Goal: Transaction & Acquisition: Purchase product/service

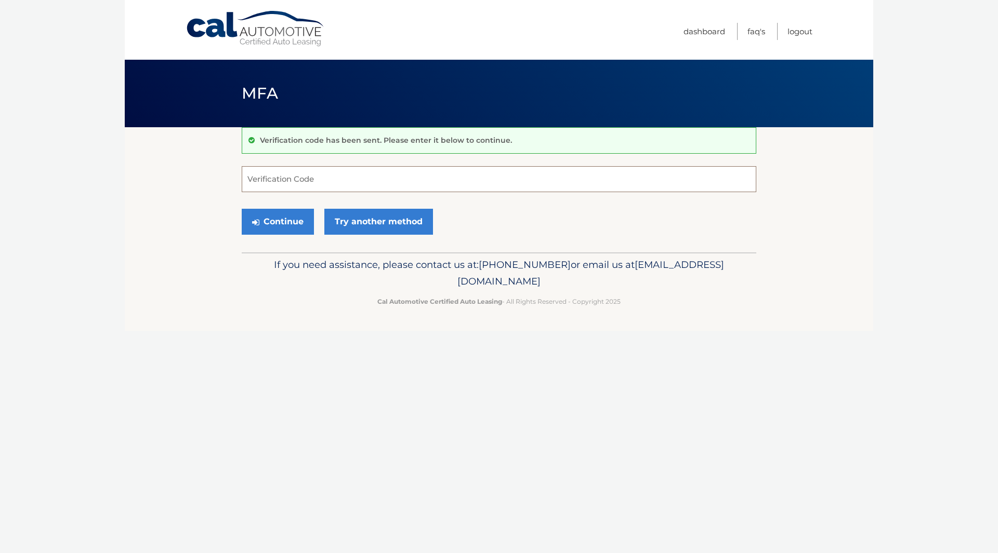
click at [359, 189] on input "Verification Code" at bounding box center [499, 179] width 515 height 26
click at [383, 221] on link "Try another method" at bounding box center [378, 222] width 109 height 26
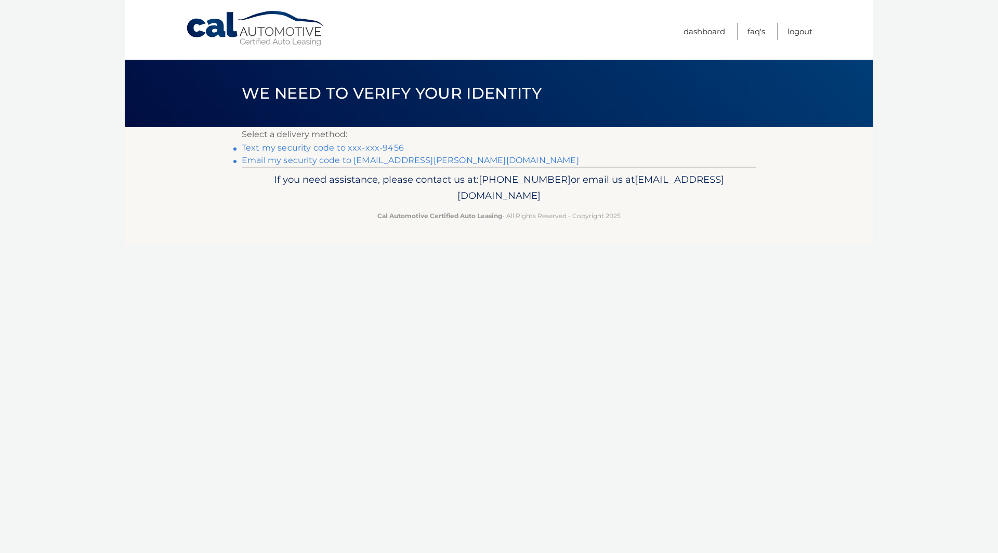
click at [358, 152] on link "Text my security code to xxx-xxx-9456" at bounding box center [323, 148] width 162 height 10
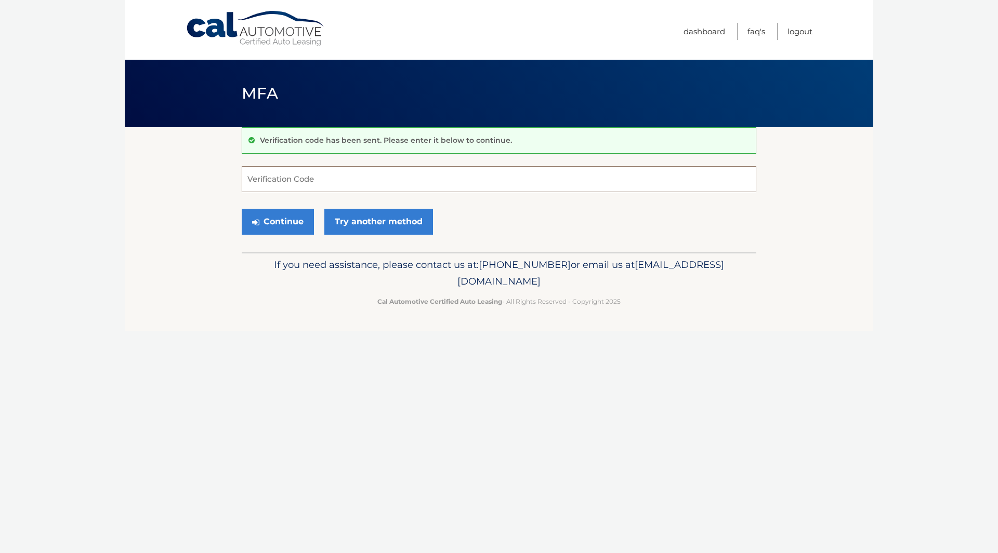
click at [321, 186] on input "Verification Code" at bounding box center [499, 179] width 515 height 26
type input "112370"
click at [294, 215] on button "Continue" at bounding box center [278, 222] width 72 height 26
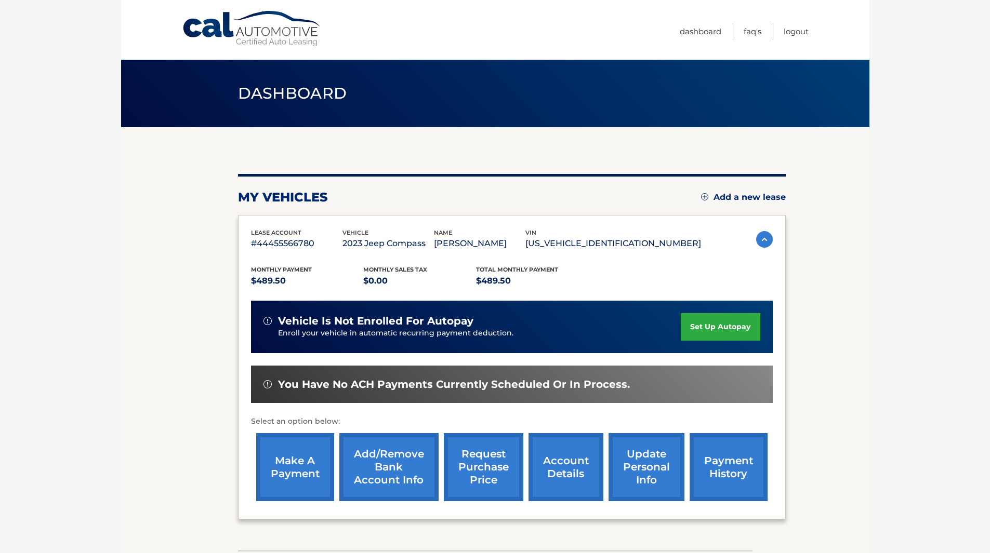
click at [290, 462] on link "make a payment" at bounding box center [295, 467] width 78 height 68
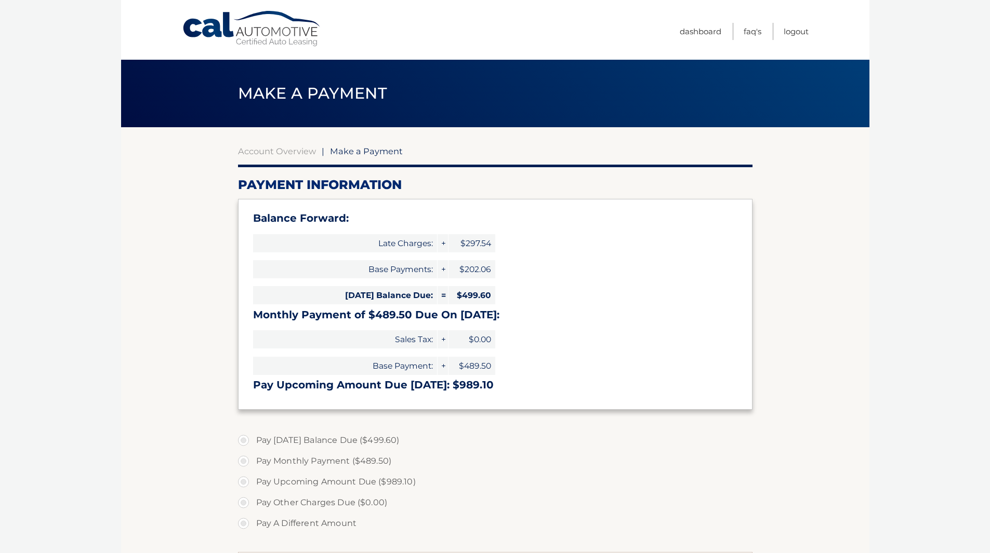
type input "989.10"
select select "NTkzOGIzZDgtMjQwMy00NDllLWFhYzMtNDNlMjIwYjkwYTRj"
click at [255, 442] on label "Pay Today's Balance Due ($499.60)" at bounding box center [495, 440] width 515 height 21
click at [253, 442] on input "Pay Today's Balance Due ($499.60)" at bounding box center [247, 438] width 10 height 17
radio input "true"
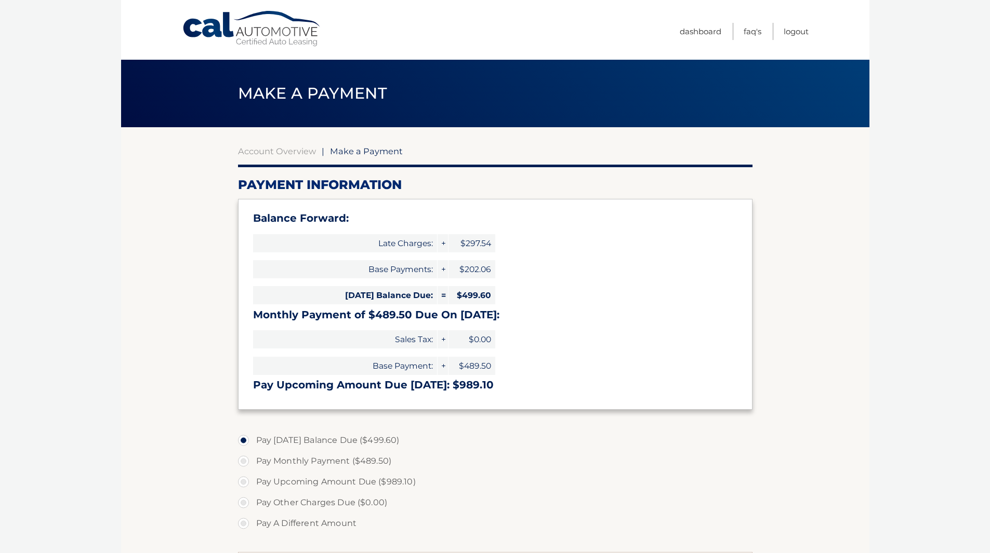
type input "499.60"
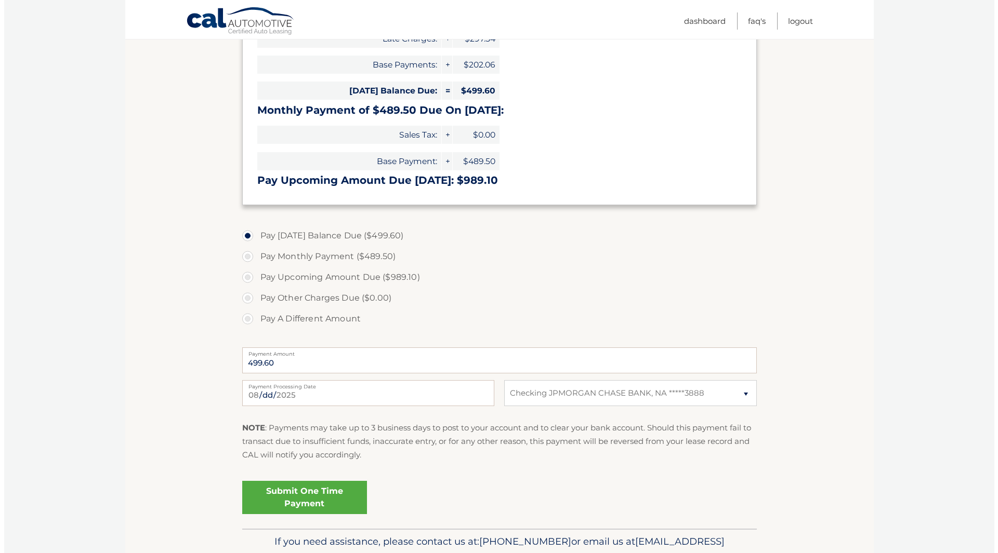
scroll to position [259, 0]
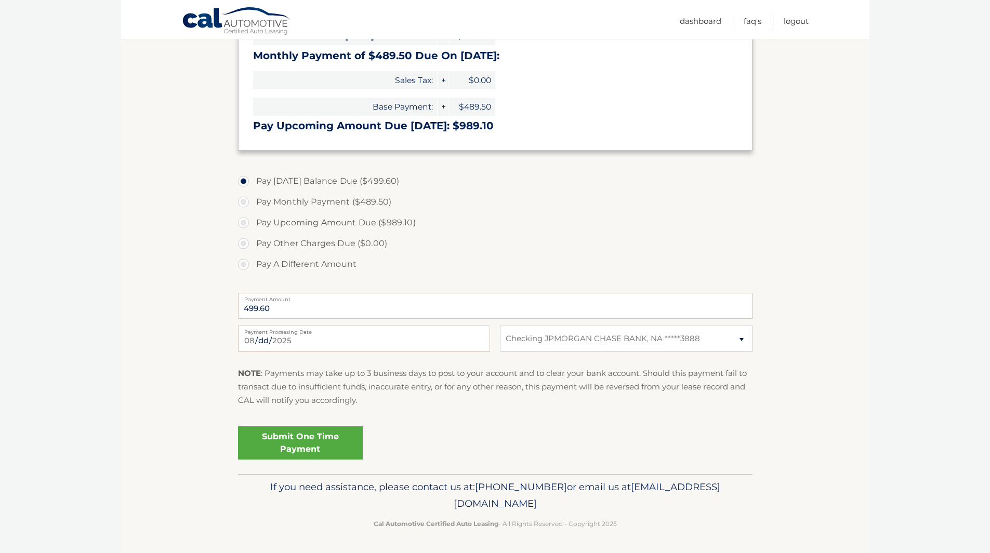
click at [308, 445] on link "Submit One Time Payment" at bounding box center [300, 443] width 125 height 33
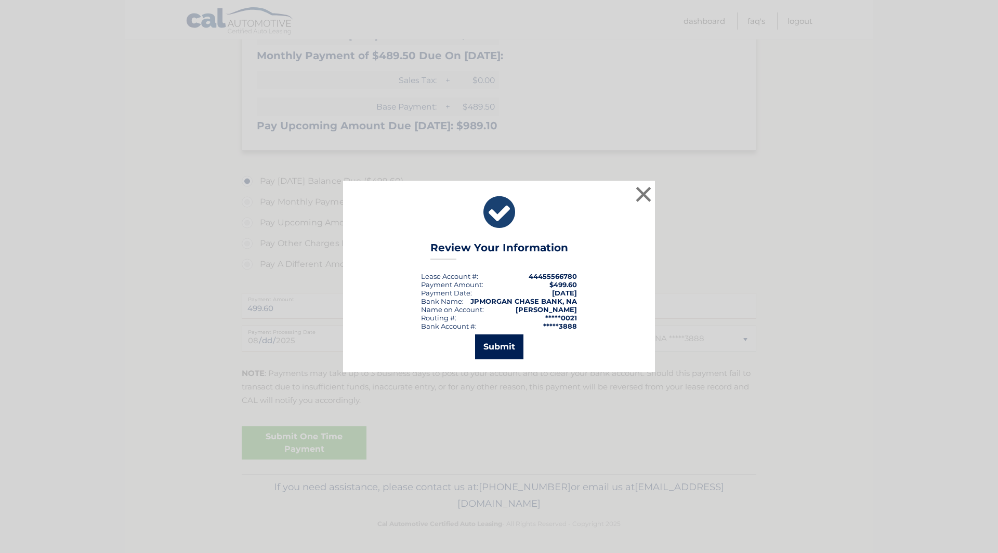
click at [513, 349] on button "Submit" at bounding box center [499, 347] width 48 height 25
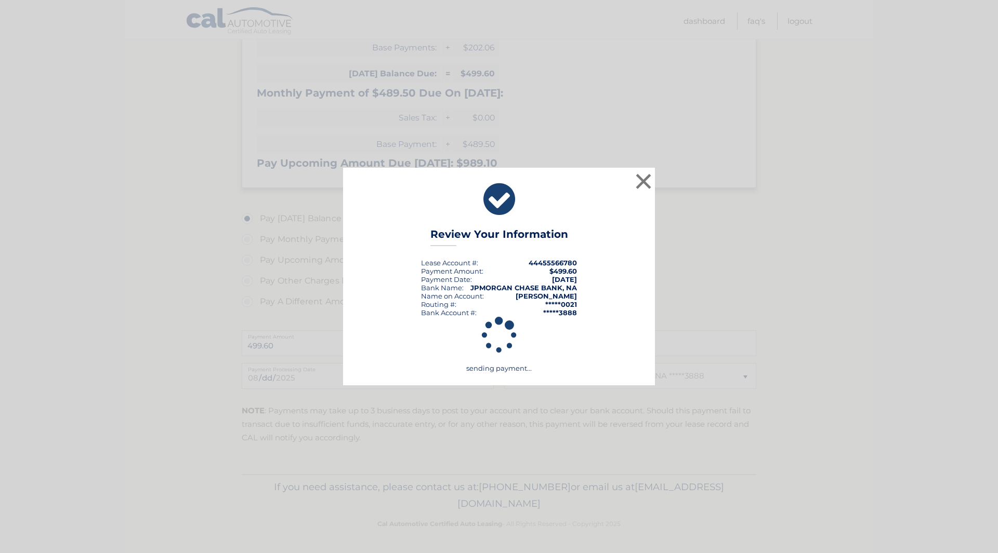
scroll to position [222, 0]
